Goal: Find specific page/section

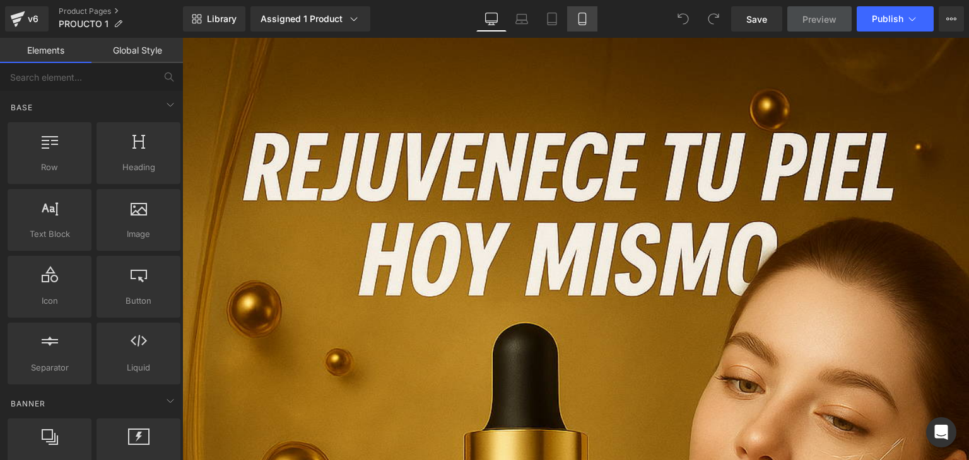
click at [584, 21] on icon at bounding box center [582, 19] width 13 height 13
